Goal: Communication & Community: Ask a question

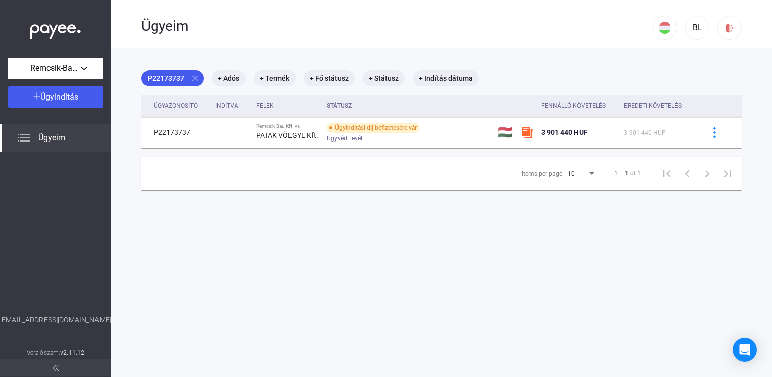
click at [570, 108] on div "Fennálló követelés" at bounding box center [573, 106] width 65 height 12
click at [587, 175] on div "Items per page:" at bounding box center [591, 174] width 9 height 8
click at [581, 175] on span "10" at bounding box center [575, 176] width 28 height 12
drag, startPoint x: 706, startPoint y: 135, endPoint x: 496, endPoint y: 280, distance: 255.8
click at [496, 280] on main "P22173737 close + Adós + Termék + Fő státusz + Státusz + Indítás dátuma Ügyazon…" at bounding box center [441, 236] width 661 height 377
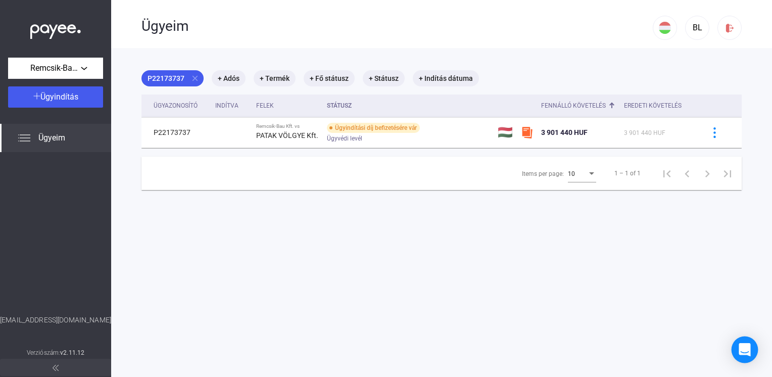
click at [749, 343] on div "Open Intercom Messenger" at bounding box center [745, 350] width 27 height 27
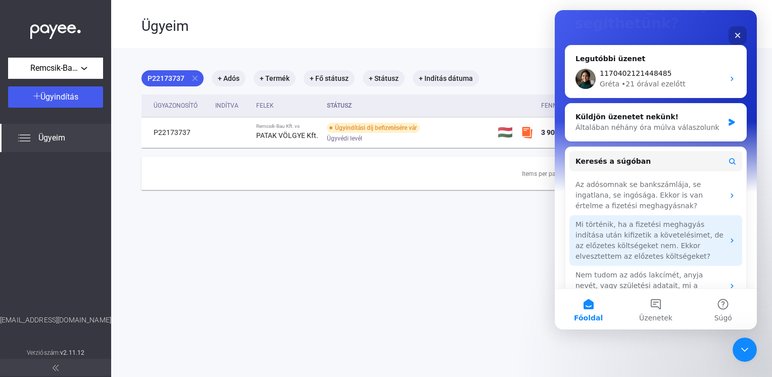
scroll to position [128, 0]
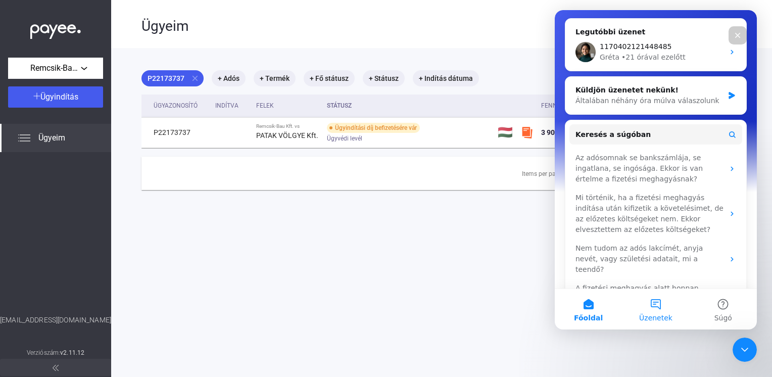
click at [659, 309] on button "Üzenetek" at bounding box center [655, 309] width 67 height 40
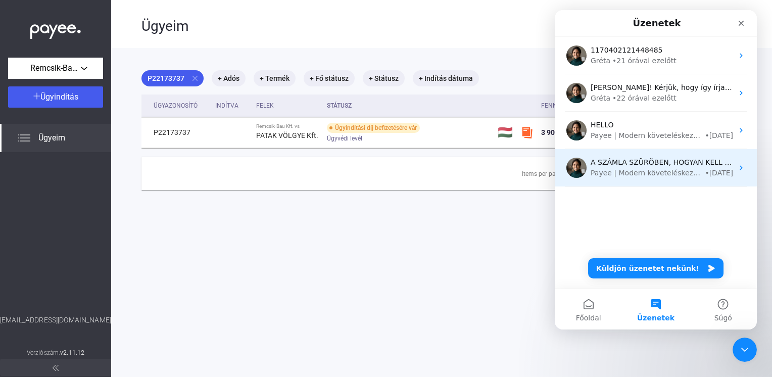
click at [610, 171] on div "Payee | Modern követeléskezelés" at bounding box center [647, 173] width 112 height 11
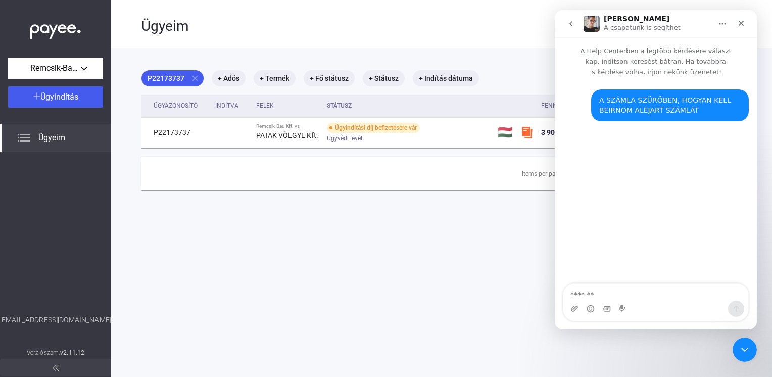
click at [570, 26] on icon "go back" at bounding box center [571, 24] width 8 height 8
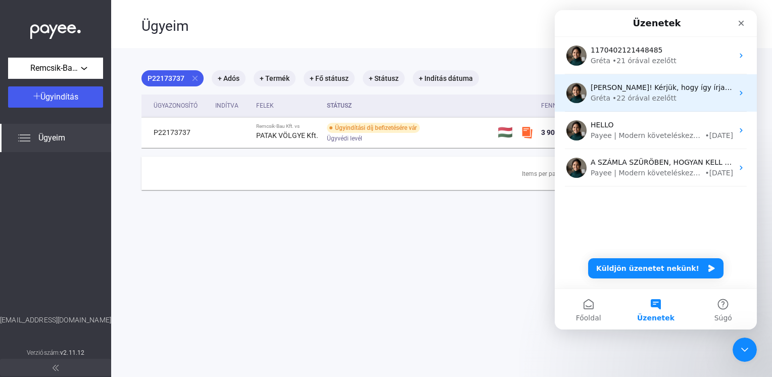
click at [621, 91] on span "[PERSON_NAME]! Kérjük, hogy így írja be a számlaszámát, így el fogja fogadni: […" at bounding box center [759, 87] width 336 height 8
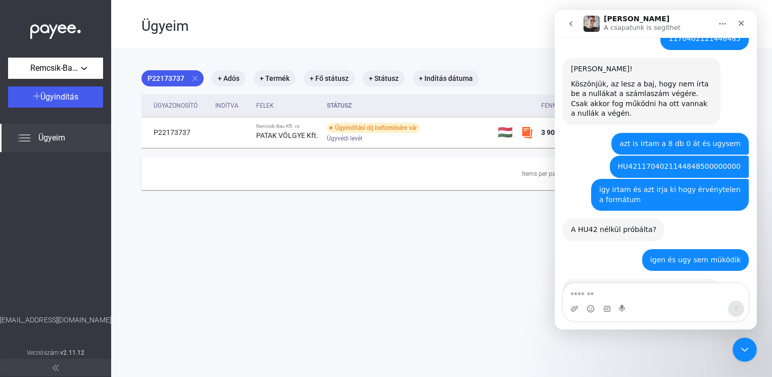
scroll to position [365, 0]
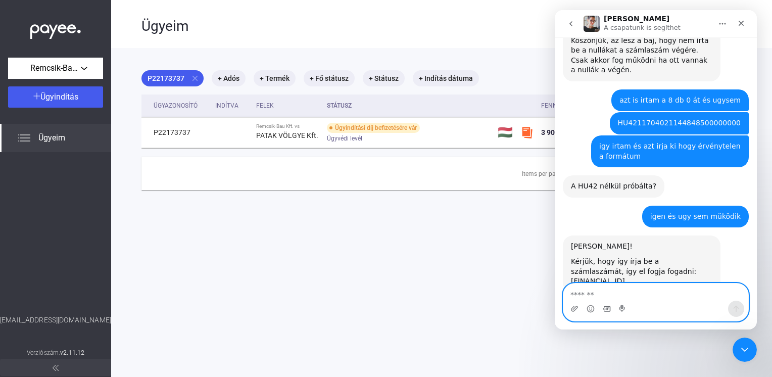
click at [607, 305] on icon "GIF-választó" at bounding box center [607, 309] width 8 height 8
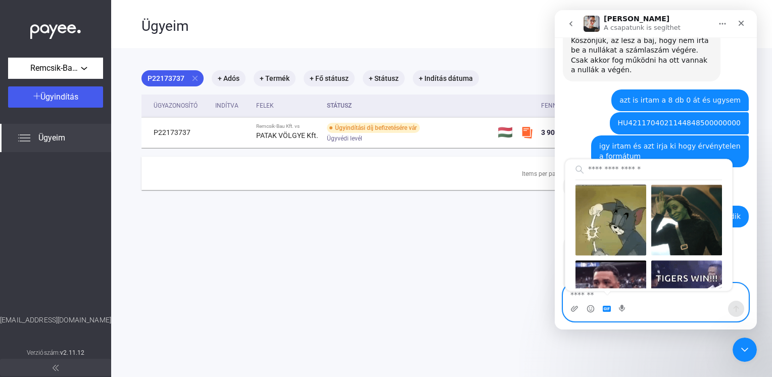
click at [588, 296] on textarea "Üzenet…" at bounding box center [655, 291] width 185 height 17
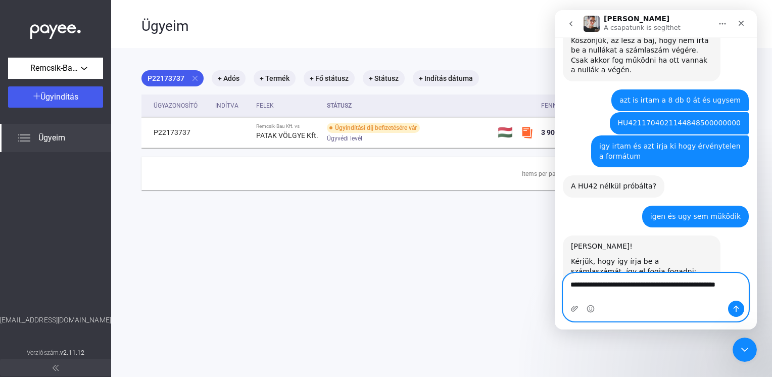
scroll to position [375, 0]
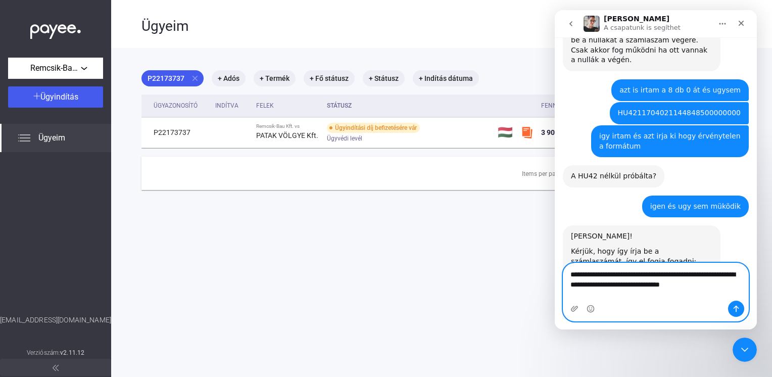
type textarea "**********"
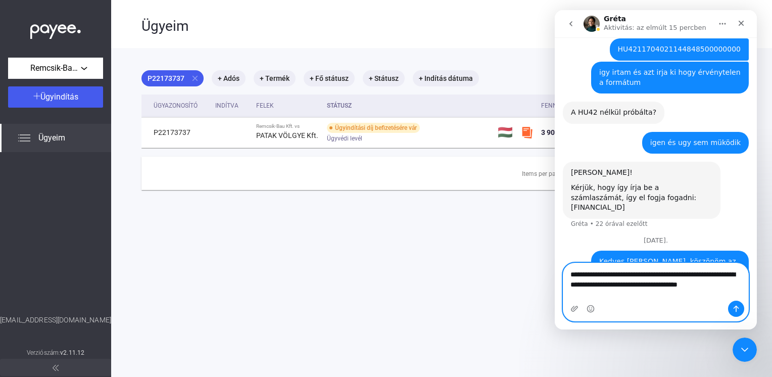
scroll to position [462, 0]
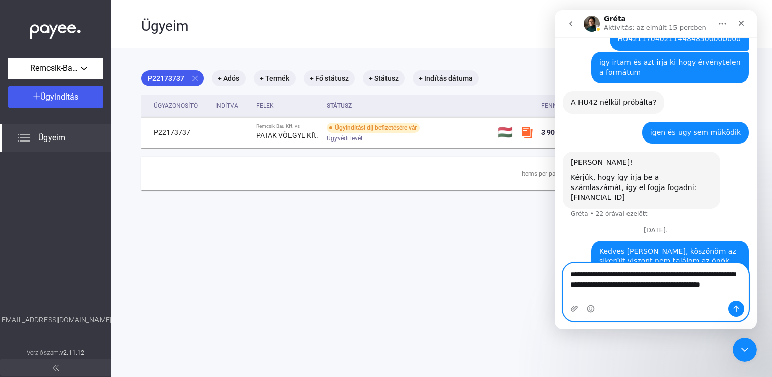
type textarea "**********"
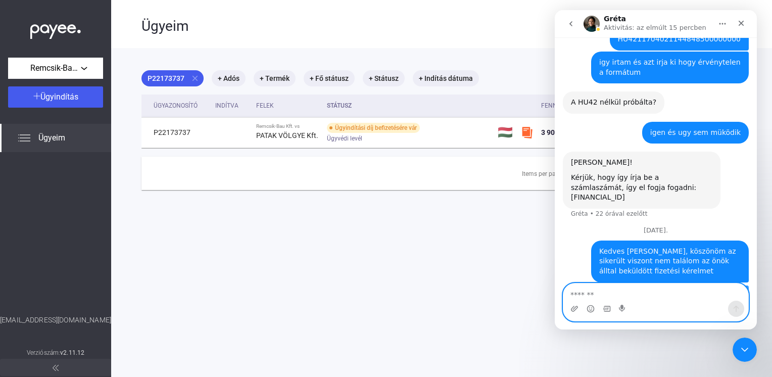
scroll to position [485, 0]
